Goal: Communication & Community: Answer question/provide support

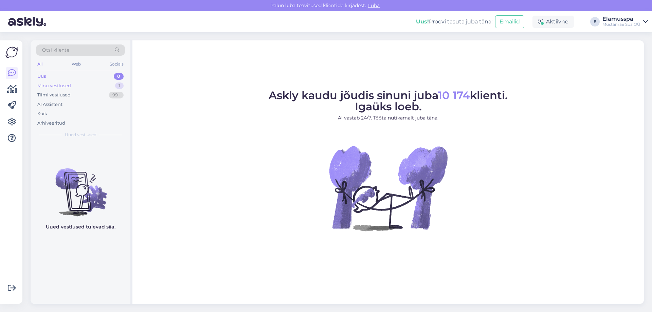
click at [96, 87] on div "Minu vestlused 1" at bounding box center [80, 86] width 89 height 10
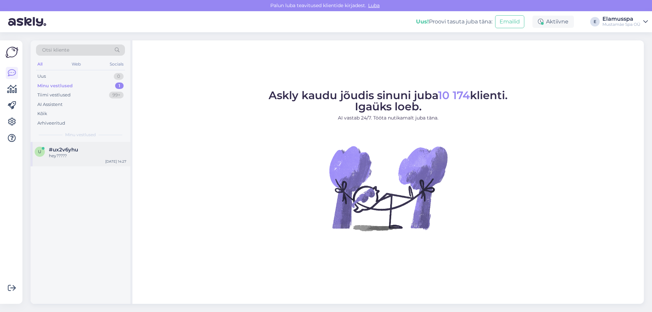
click at [113, 164] on div "u #ux2v6yhu hey????? [DATE] 14:27" at bounding box center [81, 154] width 100 height 24
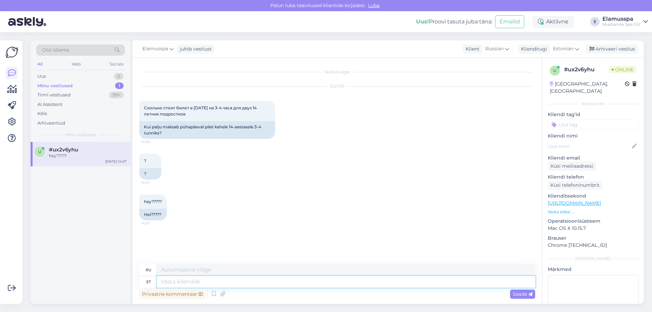
click at [220, 287] on textarea at bounding box center [346, 282] width 378 height 12
type textarea "Tere! M"
type textarea "Привет!"
type textarea "Tere! Meie"
type textarea "Привет! Мы"
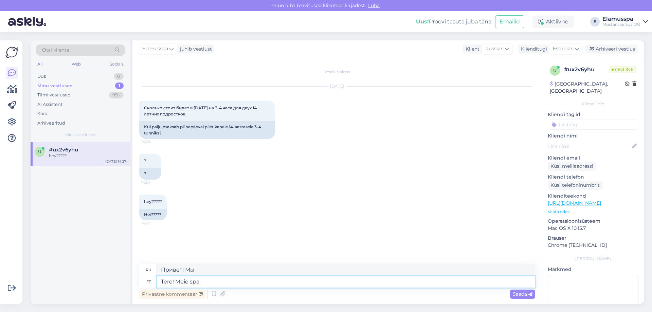
type textarea "Tere! Meie spa p"
type textarea "Привет! Наш спа"
type textarea "Tere! Meie spa pääsmetel aj"
type textarea "Здравствуйте! Наши спа-абонементы"
type textarea "Tere! Meie spa pääsmetel ajapi"
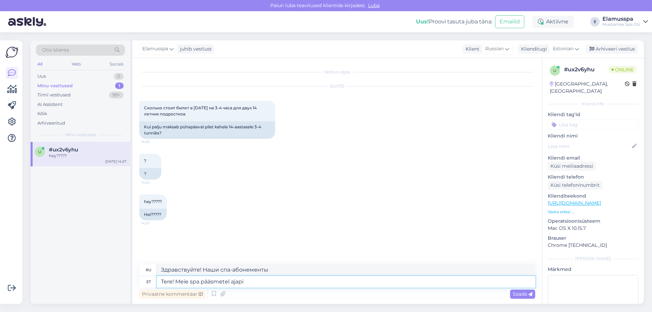
type textarea "Здравствуйте! Наши абонементы в спа-центр действительны."
type textarea "Tere! Meie spa pääsmetel ajapiirangut"
type textarea "Здравствуйте! Наши спа-абонементы ограничены по времени."
type textarea "Tere! Meie spa pääsmetel ajapiirangut ei o"
type textarea "Здравствуйте! Наши спа-абонементы не имеют ограничений по времени."
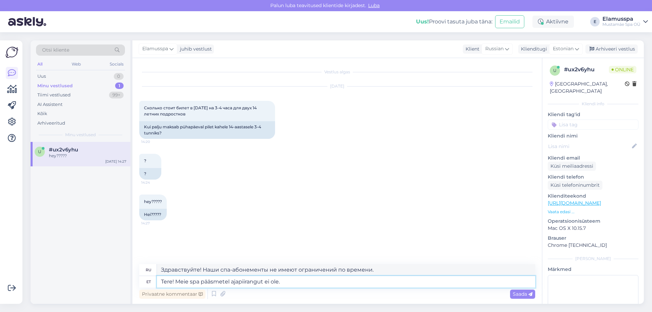
type textarea "Tere! Meie spa pääsmetel ajapiirangut ei ole."
type textarea "Здравствуйте! Наши спа-абонементы не имеют ограничения по времени."
type textarea "Tere! Meie spa pääsmetel ajapiirangut ei ole. 2 so"
type textarea "Здравствуйте! Наши спа-абонементы не имеют ограничения по времени. 2"
type textarea "Tere! Meie spa pääsmetel ajapiirangut ei ole. 2 sooduspiletit m"
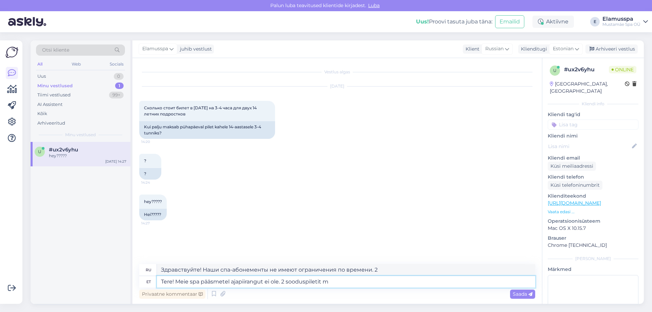
type textarea "Здравствуйте! Наши спа-абонементы не имеют ограничений по времени. 2 билета со …"
type textarea "Tere! Meie spa pääsmetel ajapiirangut ei ole. 2 sooduspiletit maksavad k"
type textarea "Здравствуйте! Наши спа-абонементы не имеют ограничения по времени. Два билета с…"
type textarea "Tere! Meie spa pääsmetel ajapiirangut ei ole. 2 sooduspiletit maksavad kokku"
type textarea "Здравствуйте! Наши спа-абонементы не имеют временных ограничений. Два билета со…"
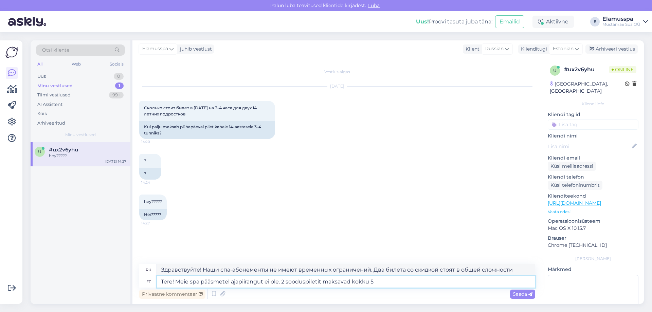
type textarea "Tere! Meie spa pääsmetel ajapiirangut ei ole. 2 sooduspiletit maksavad kokku 58"
type textarea "Здравствуйте! Наши спа-абонементы не имеют ограничения по времени. 2 билета со …"
type textarea "Tere! Meie spa pääsmetel ajapiirangut ei ole. 2 sooduspiletit maksavad kokku 58…"
type textarea "Здравствуйте! Наши спа-абонементы не имеют ограничений по времени. Два билета с…"
type textarea "Tere! Meie spa pääsmetel ajapiirangut ei ole. 2 sooduspiletit maksavad kokku 58…"
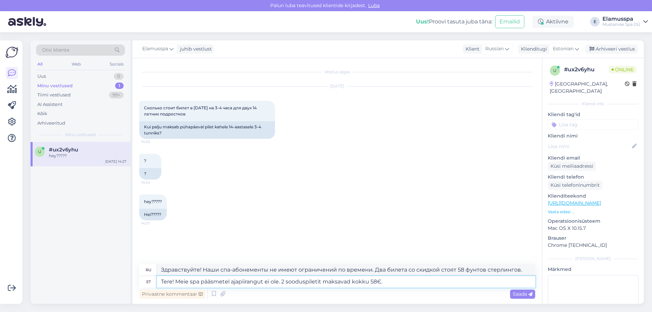
type textarea "Здравствуйте! Наши спа-абонементы не имеют ограничений по времени. Два билета с…"
type textarea "Tere! Meie spa pääsmetel ajapiirangut ei ole. 2 sooduspiletit maksavad kokku 58…"
type textarea "Здравствуйте! Наши спа-абонементы не имеют ограничений по времени. Два билета с…"
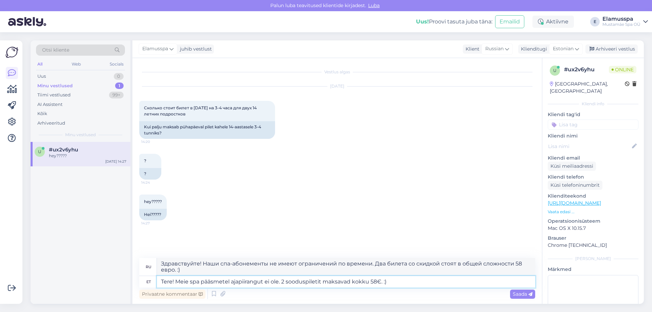
click at [286, 280] on textarea "Tere! Meie spa pääsmetel ajapiirangut ei ole. 2 sooduspiletit maksavad kokku 58…" at bounding box center [346, 282] width 378 height 12
type textarea "Tere! Meie spa pääsmetel ajapiirangut ei ole. sooduspiletit maksavad kokku 58€.…"
type textarea "Здравствуйте! Наши спа-абонементы не имеют ограничения по времени. Стоимость би…"
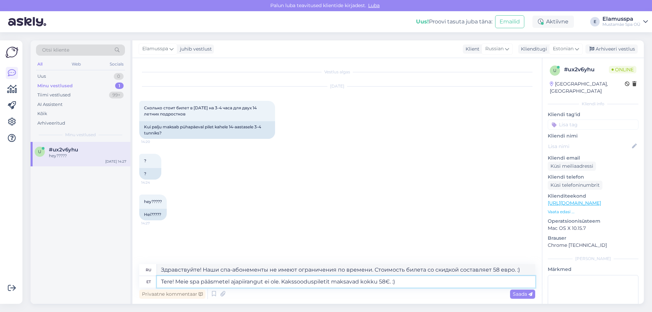
type textarea "Tere! Meie spa pääsmetel ajapiirangut ei ole. Kaks sooduspiletit maksavad kokku…"
type textarea "Здравствуйте! Наши спа-абонементы не имеют ограничений по времени. Два билета с…"
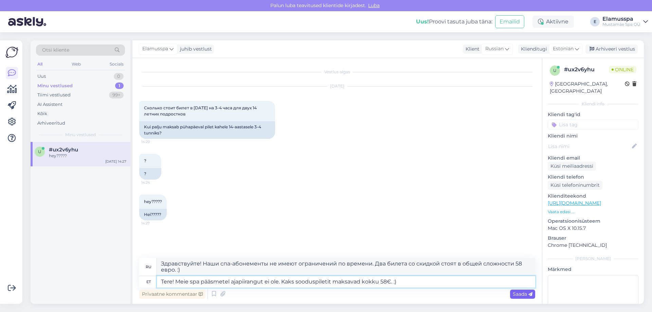
type textarea "Tere! Meie spa pääsmetel ajapiirangut ei ole. Kaks sooduspiletit maksavad kokku…"
click at [516, 295] on span "Saada" at bounding box center [523, 294] width 20 height 6
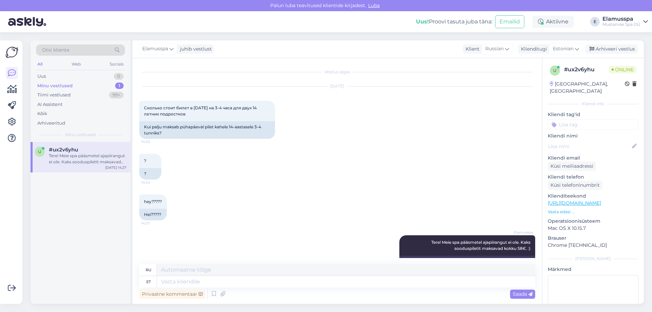
scroll to position [29, 0]
